Goal: Information Seeking & Learning: Learn about a topic

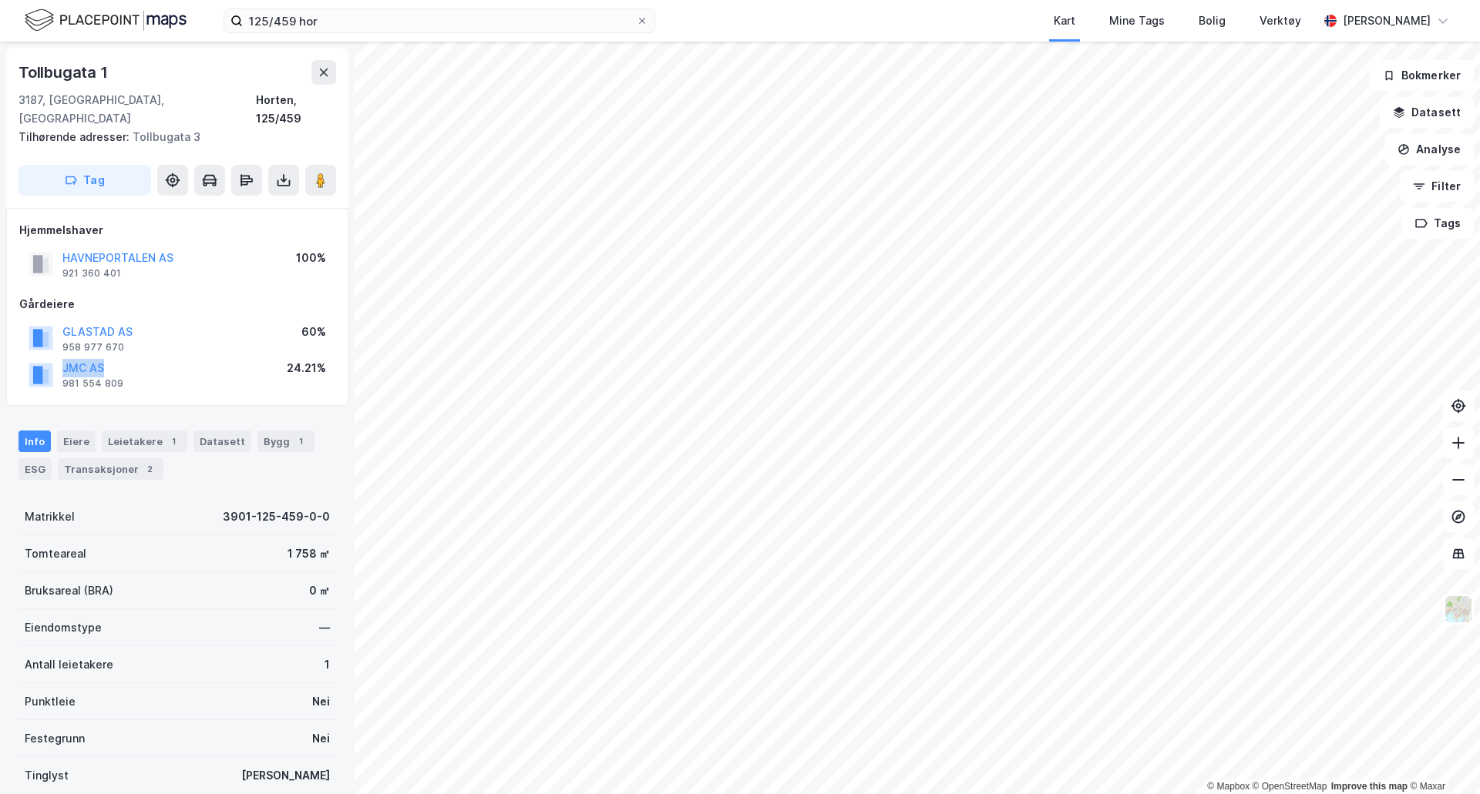
drag, startPoint x: 112, startPoint y: 349, endPoint x: 62, endPoint y: 349, distance: 50.1
click at [62, 359] on div "JMC AS 981 554 809" at bounding box center [76, 374] width 95 height 31
copy button "JMC AS"
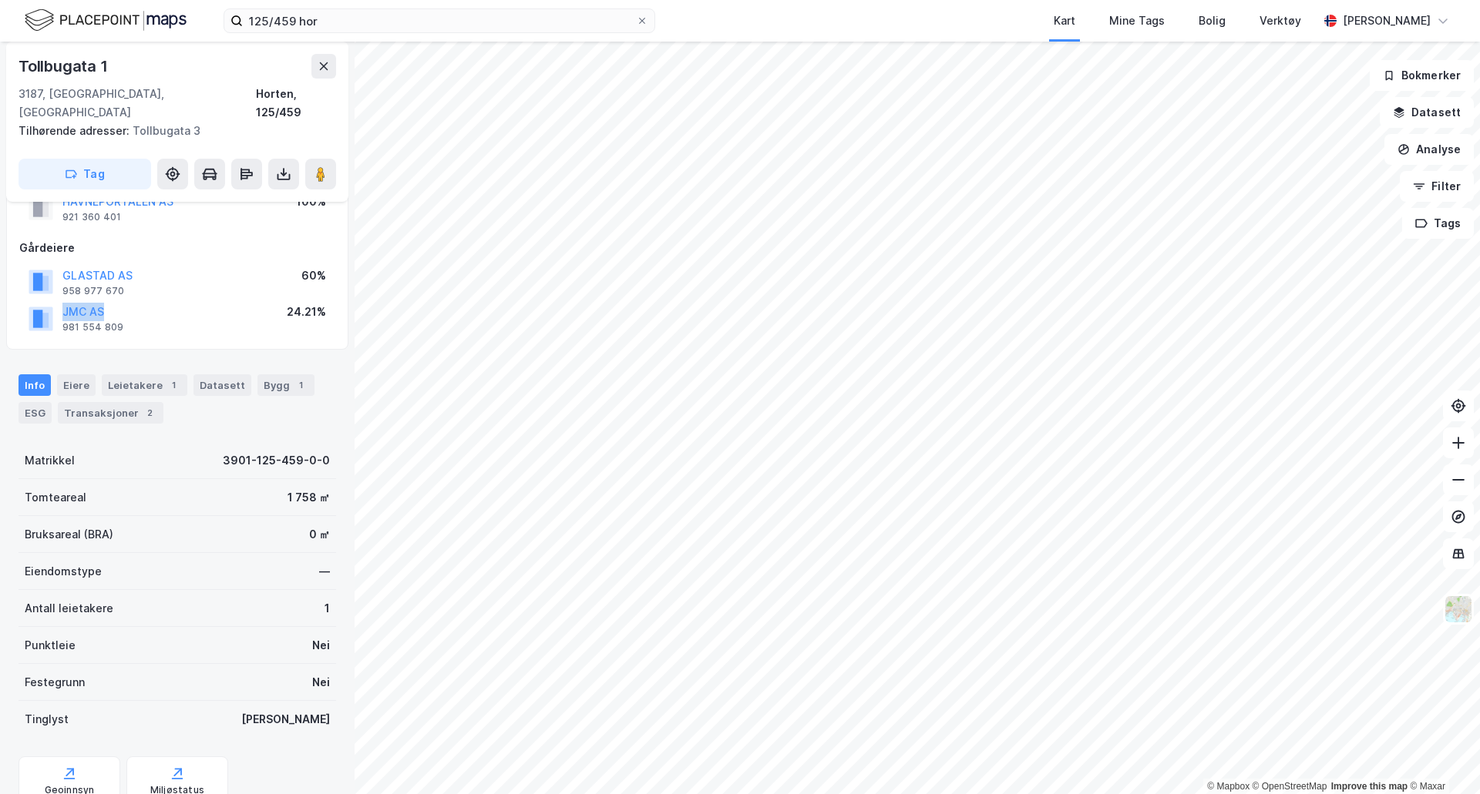
scroll to position [99, 0]
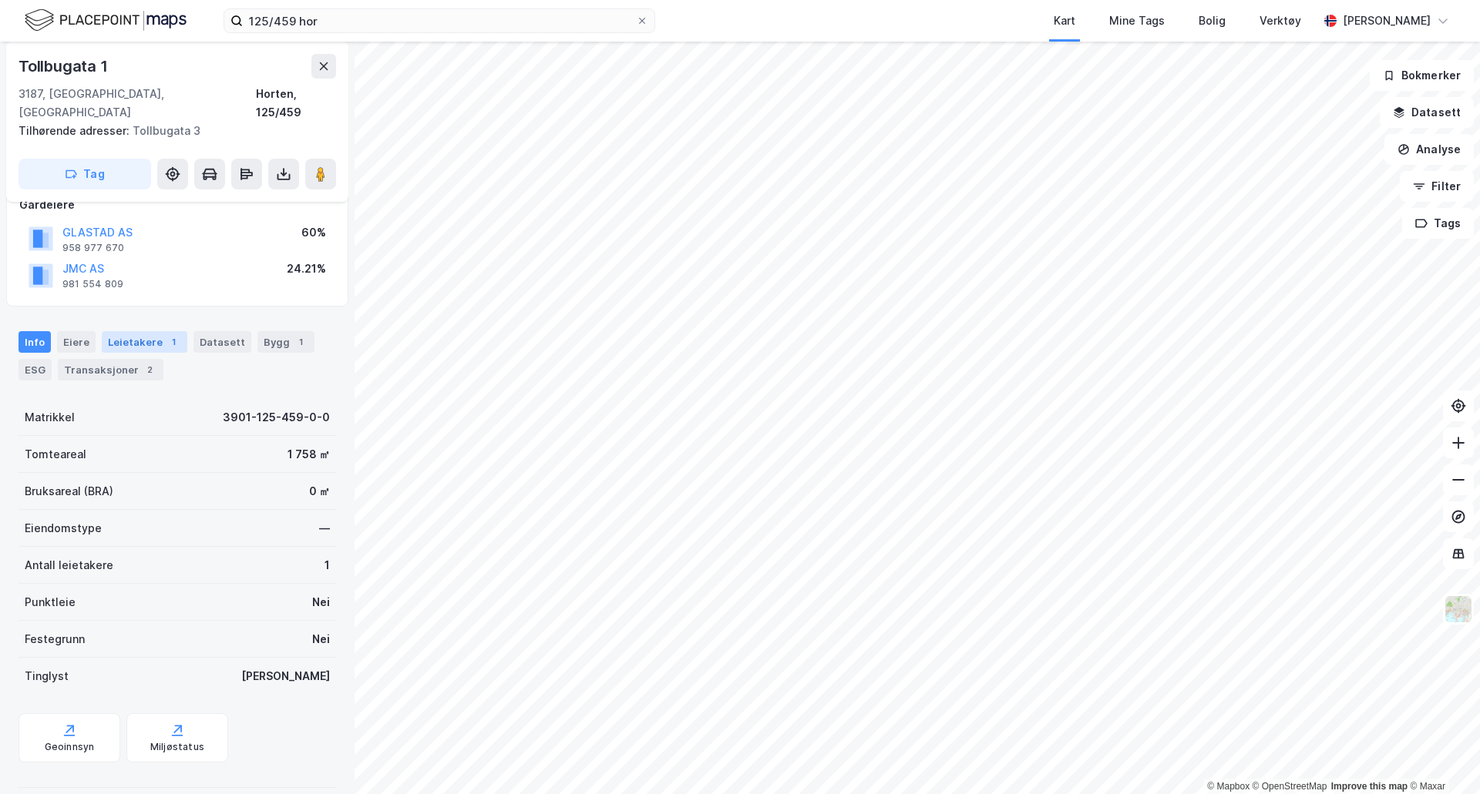
click at [138, 331] on div "Leietakere 1" at bounding box center [145, 342] width 86 height 22
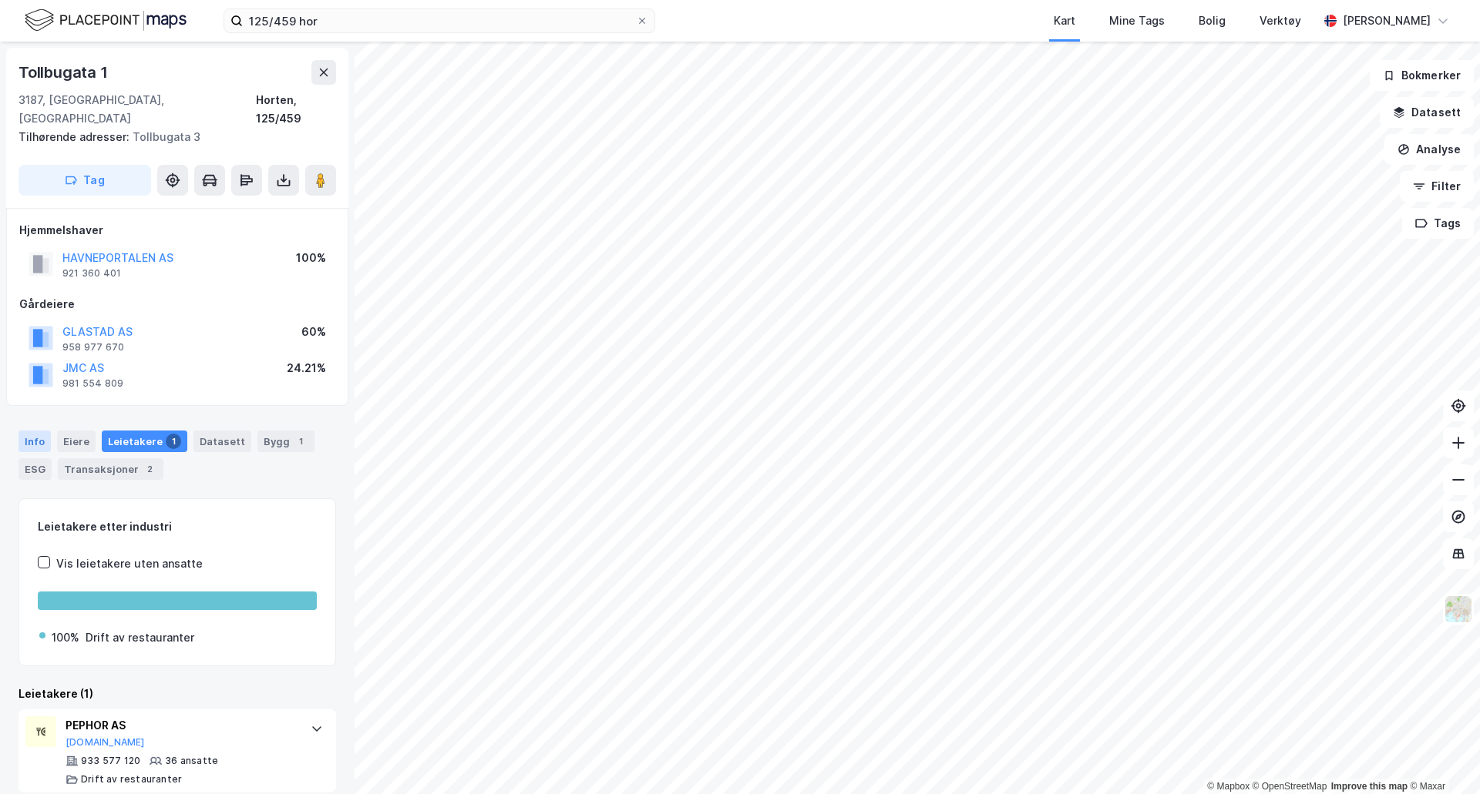
click at [37, 431] on div "Info" at bounding box center [34, 442] width 32 height 22
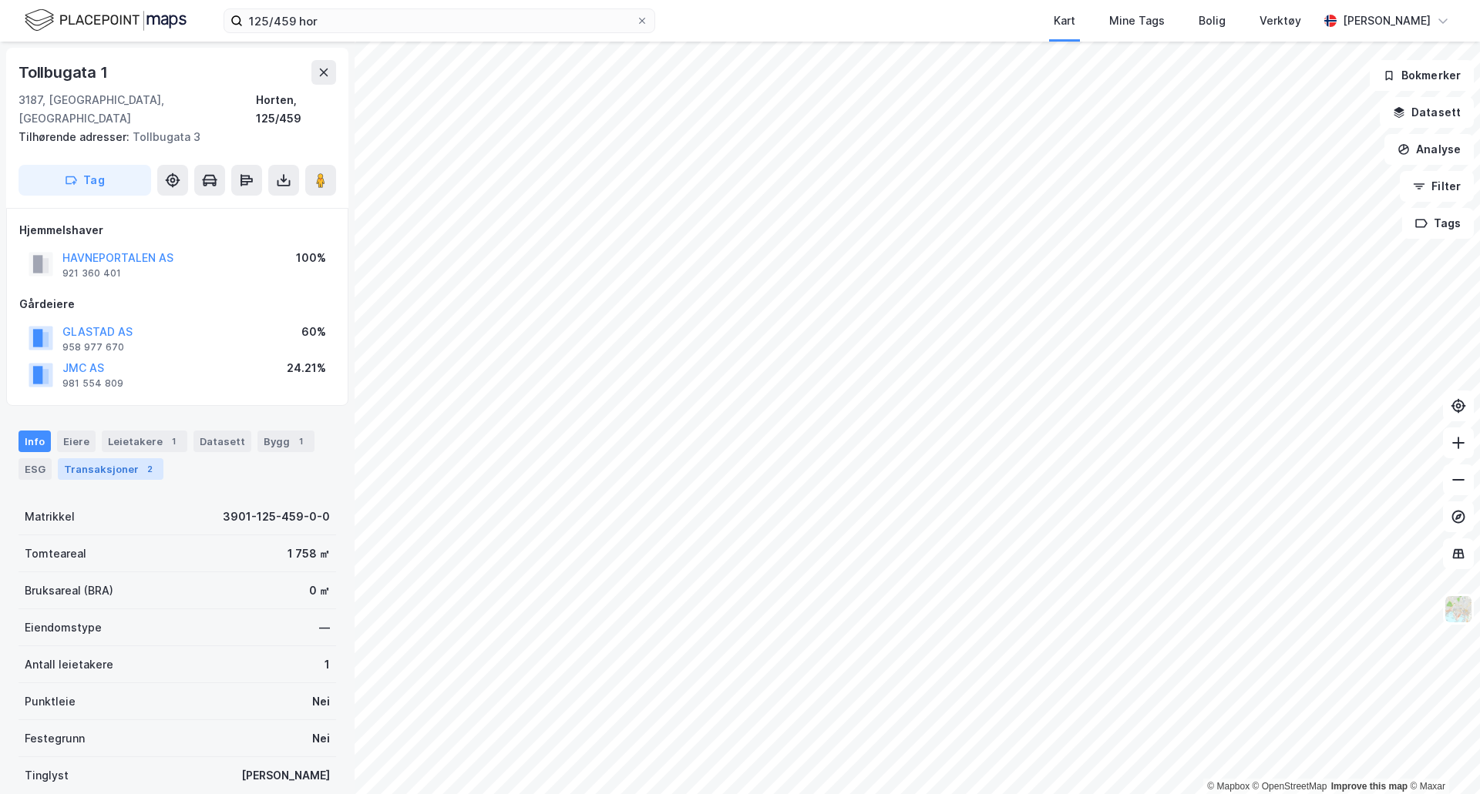
click at [129, 459] on div "Transaksjoner 2" at bounding box center [111, 470] width 106 height 22
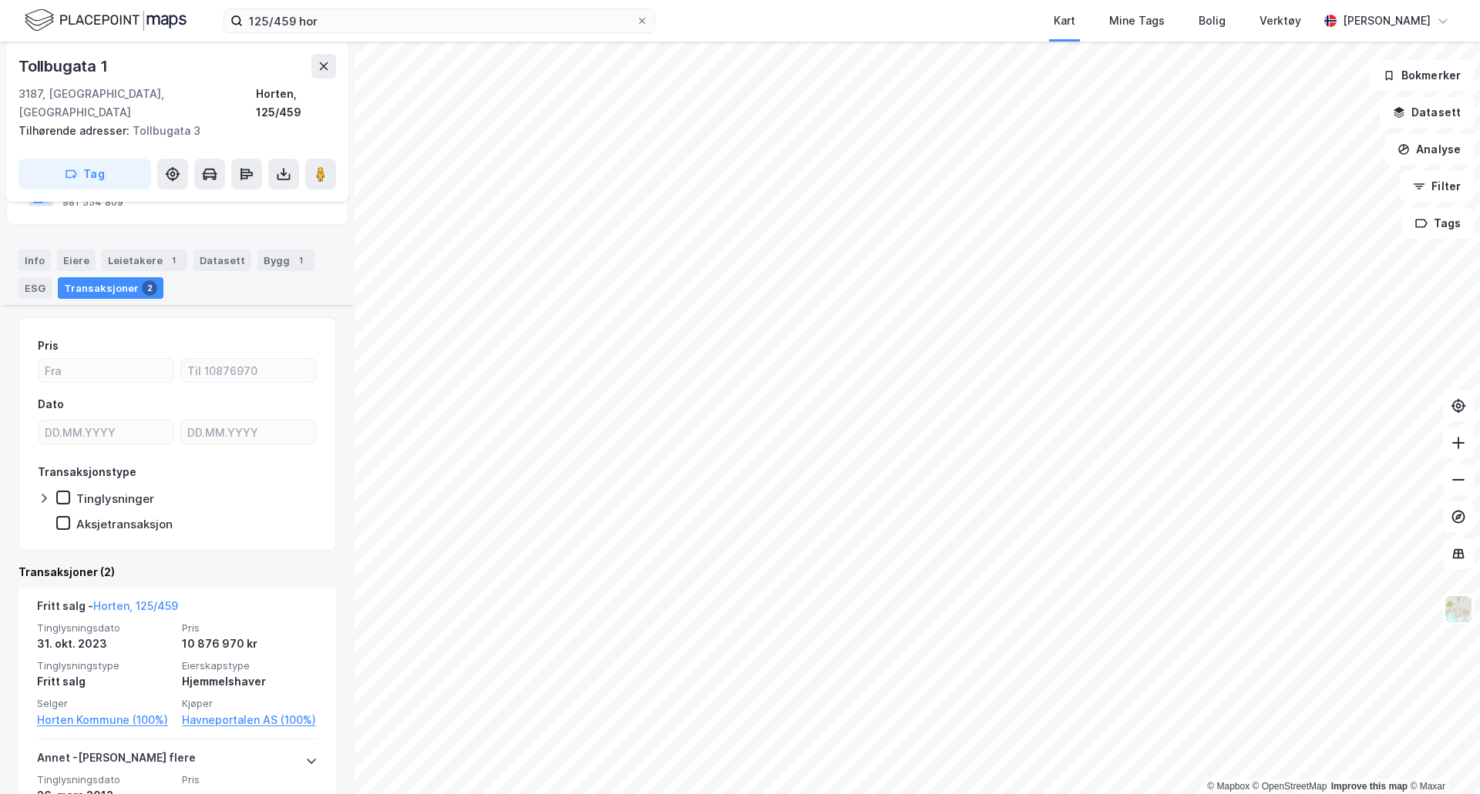
scroll to position [296, 0]
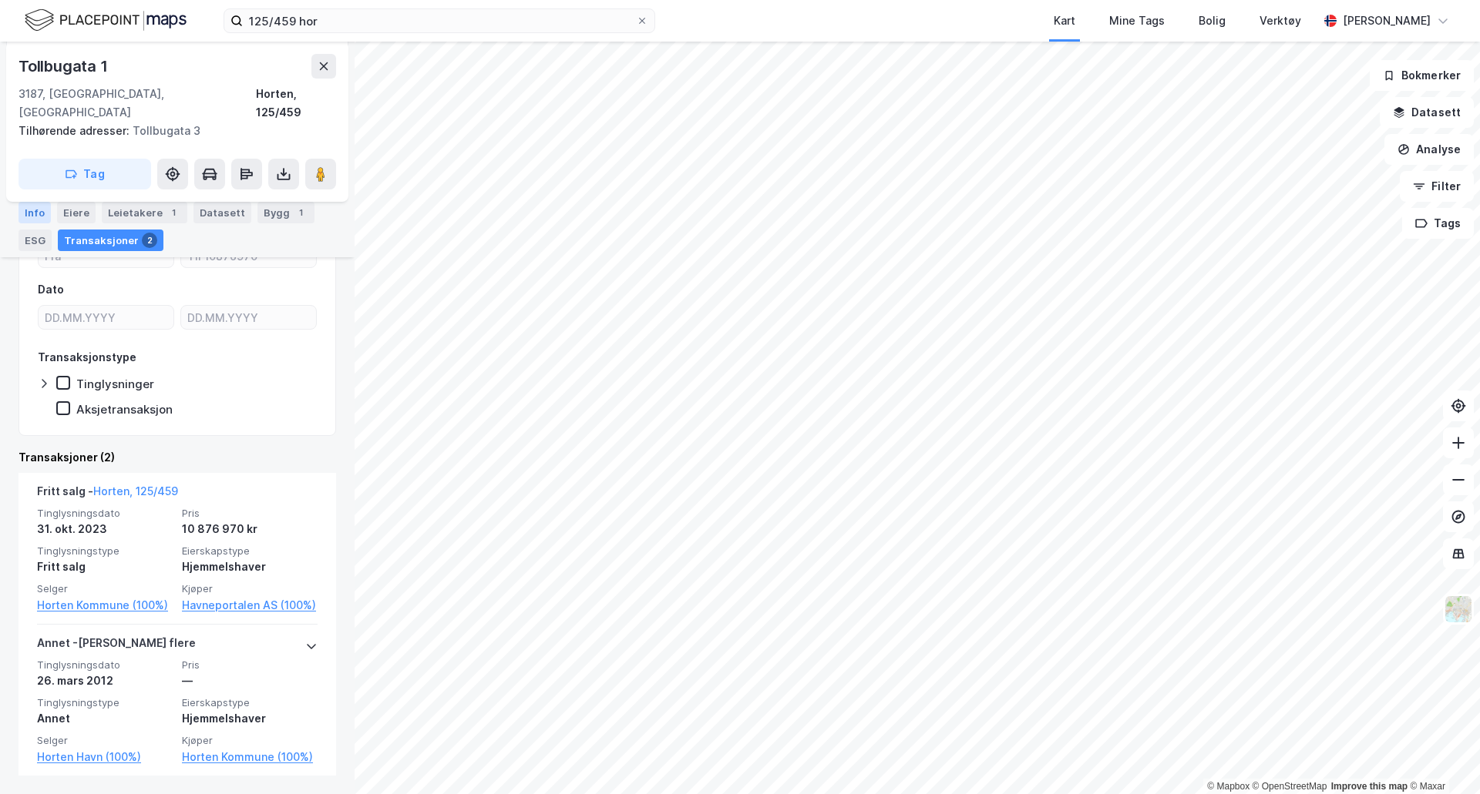
click at [25, 220] on div "Info" at bounding box center [34, 213] width 32 height 22
